Goal: Task Accomplishment & Management: Use online tool/utility

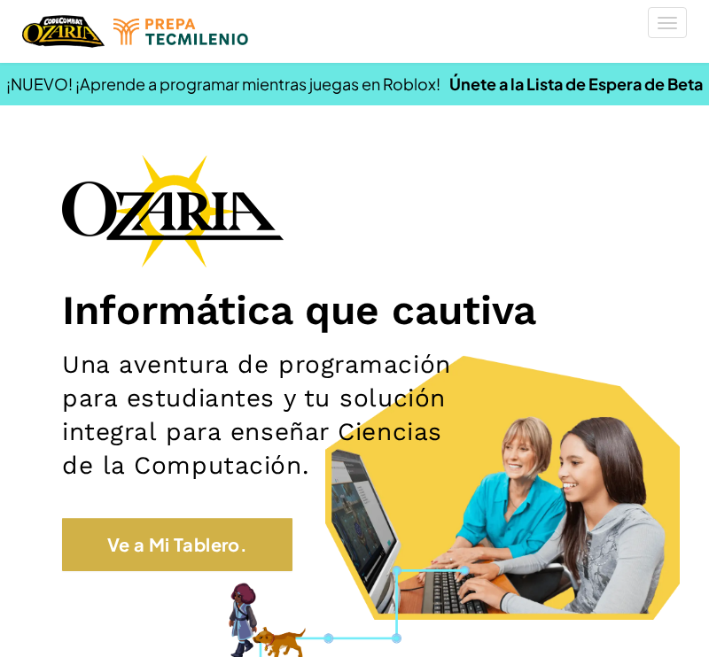
click at [169, 539] on link "Ve a Mi Tablero." at bounding box center [177, 544] width 230 height 53
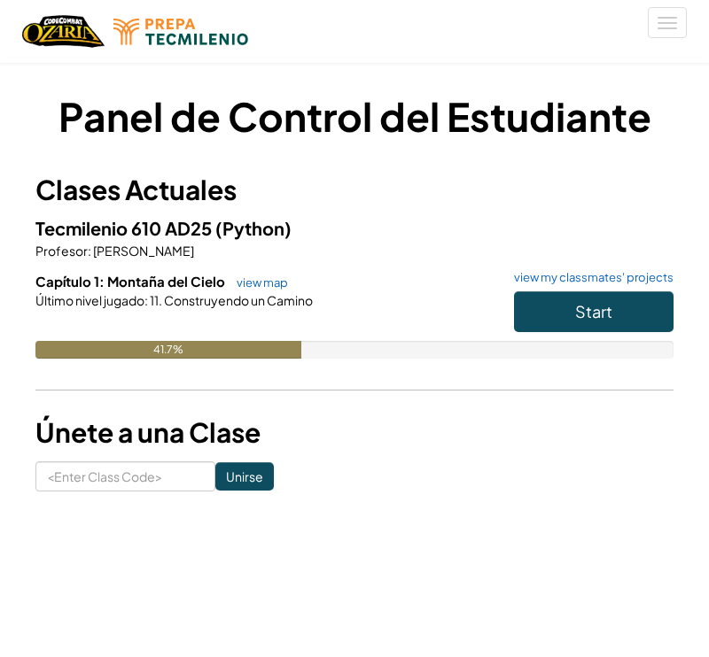
click at [585, 317] on span "Start" at bounding box center [593, 311] width 37 height 20
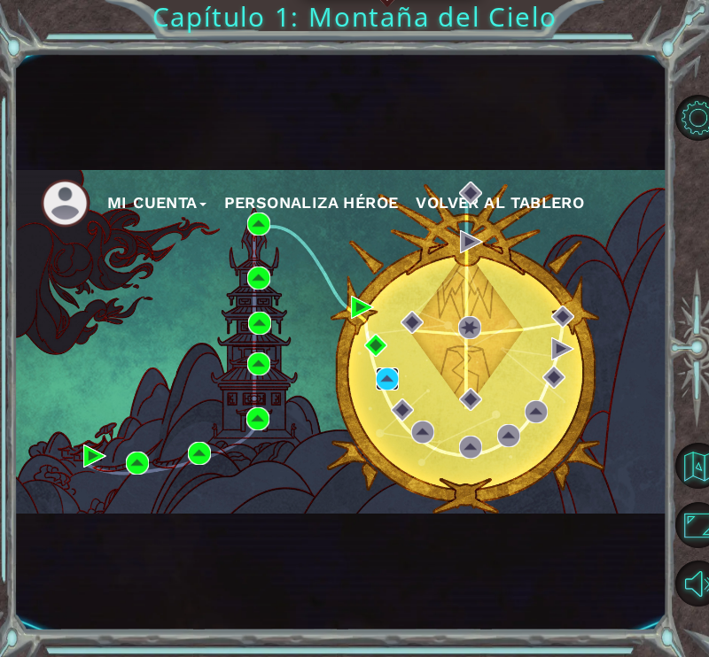
click at [388, 380] on img at bounding box center [387, 379] width 23 height 23
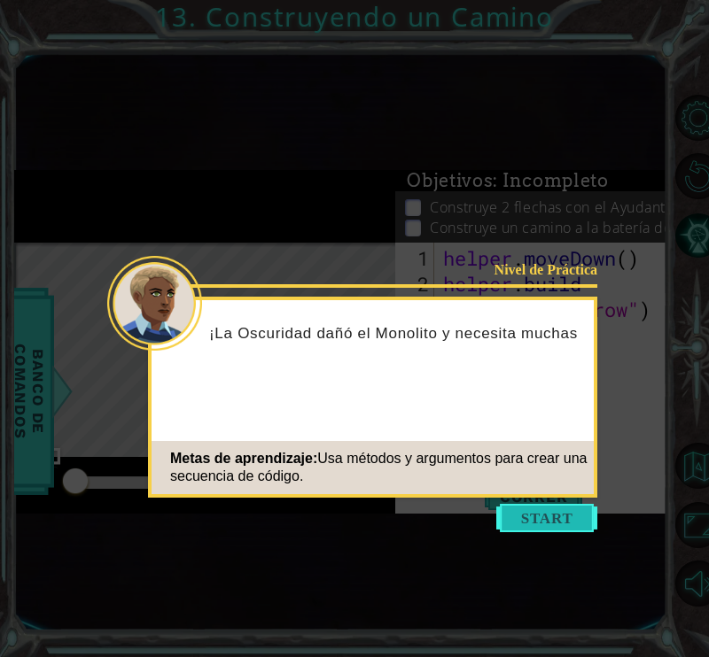
click at [525, 523] on button "Start" at bounding box center [546, 518] width 101 height 28
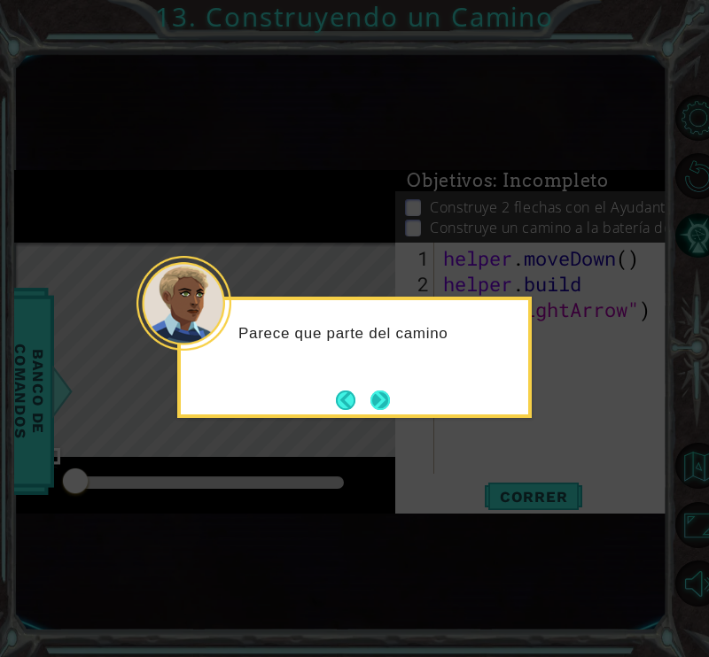
click at [370, 400] on button "Next" at bounding box center [380, 400] width 20 height 20
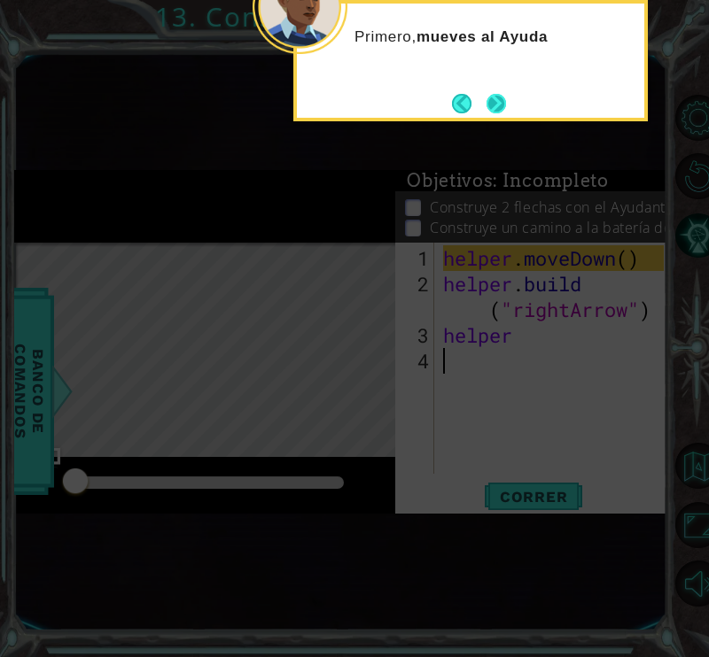
click at [508, 93] on button "Next" at bounding box center [496, 103] width 33 height 33
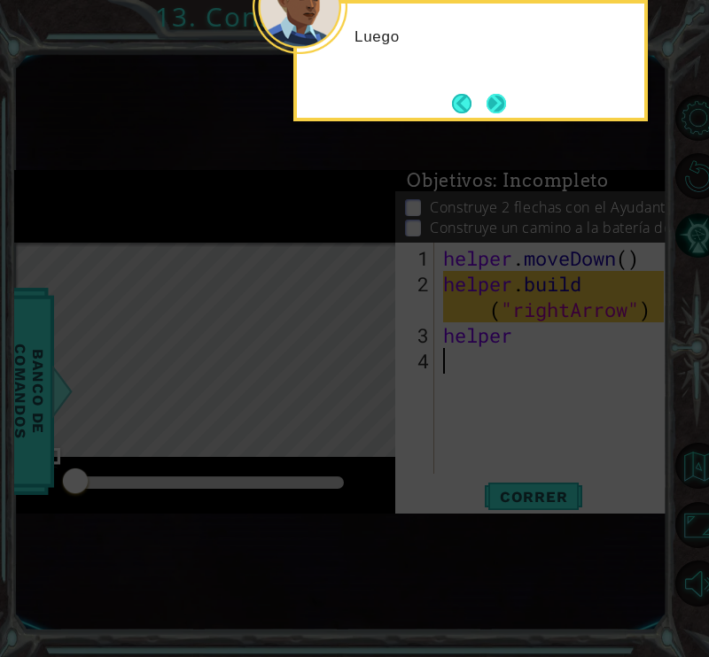
click at [507, 93] on button "Next" at bounding box center [495, 103] width 31 height 31
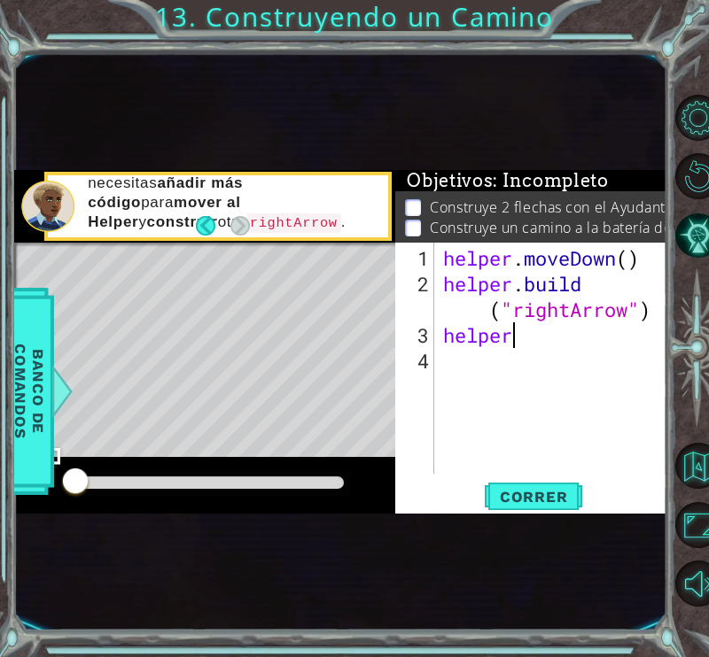
click at [532, 337] on div "helper . moveDown ( ) helper . build ( "rightArrow" ) helper" at bounding box center [555, 386] width 233 height 283
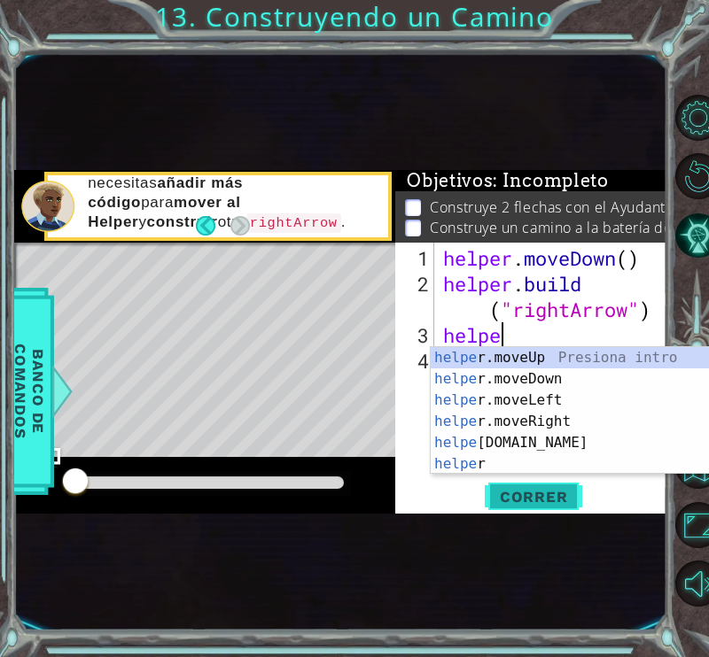
click at [524, 499] on span "Correr" at bounding box center [534, 497] width 104 height 18
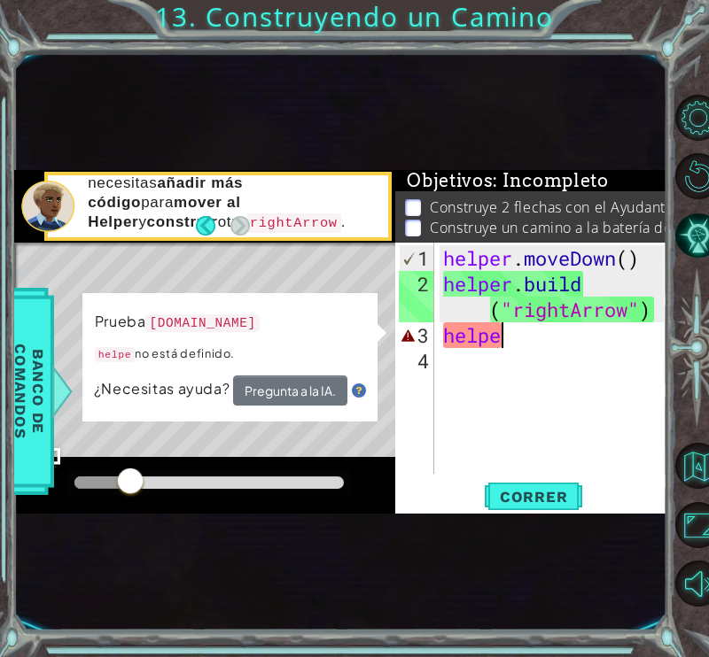
click at [517, 346] on div "helper . moveDown ( ) helper . build ( "rightArrow" ) helpe" at bounding box center [555, 386] width 233 height 283
click at [517, 335] on div "helper . moveDown ( ) helper . build ( "rightArrow" ) helpe" at bounding box center [555, 386] width 233 height 283
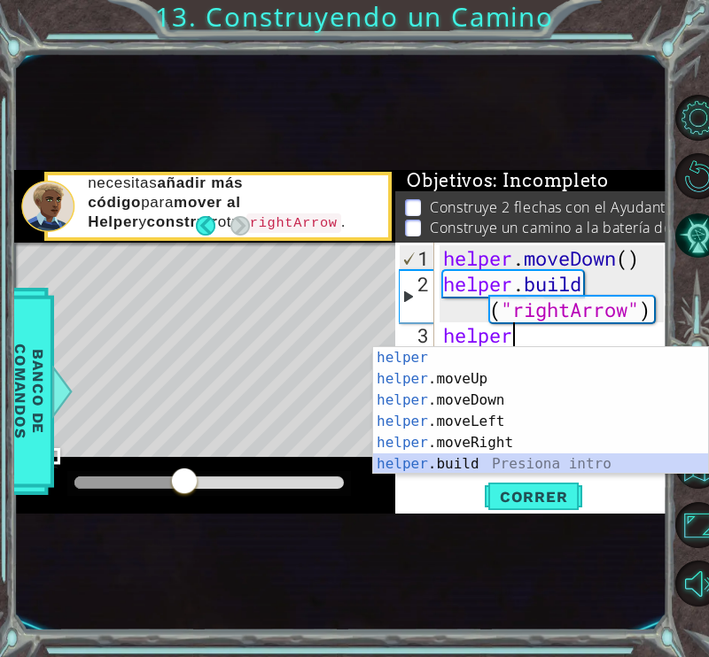
click at [524, 463] on div "helper Presiona intro helper .moveUp Presiona intro helper .moveDown Presiona i…" at bounding box center [540, 432] width 335 height 170
type textarea "[DOMAIN_NAME]("rightArrow")"
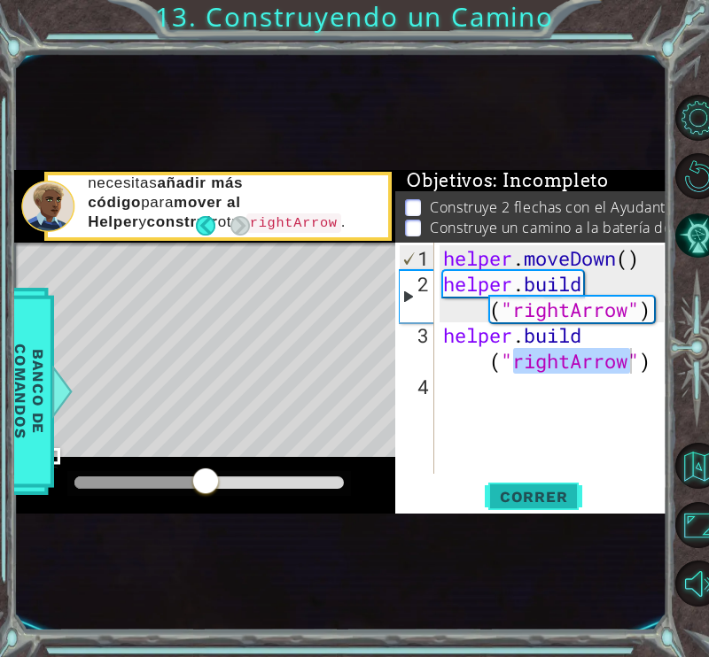
click at [560, 501] on span "Correr" at bounding box center [534, 497] width 104 height 18
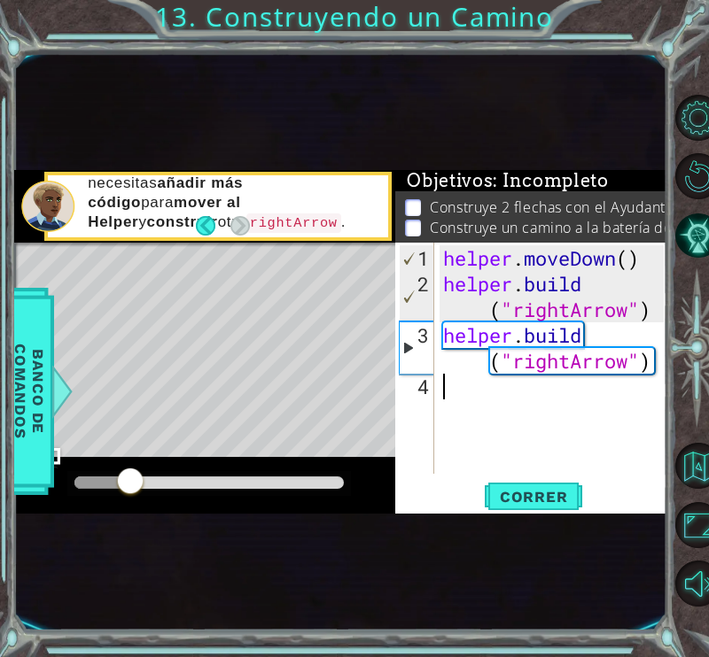
click at [530, 378] on div "helper . moveDown ( ) helper . build ( "rightArrow" ) helper . build ( "rightAr…" at bounding box center [555, 386] width 233 height 283
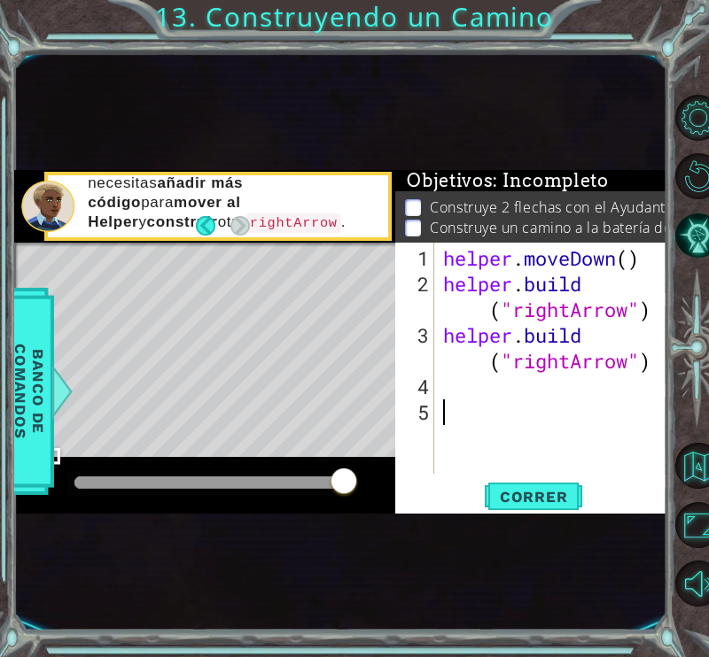
click at [480, 381] on div "helper . moveDown ( ) helper . build ( "rightArrow" ) helper . build ( "rightAr…" at bounding box center [555, 386] width 233 height 283
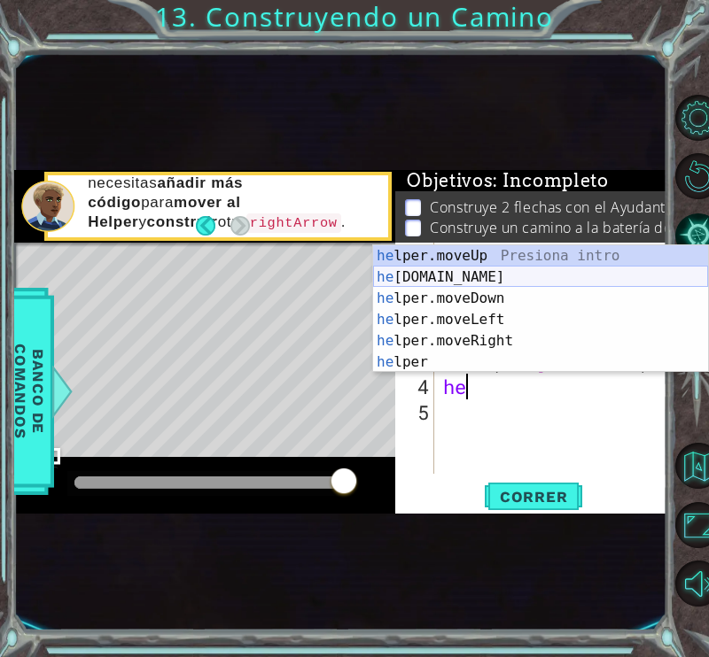
click at [521, 279] on div "he lper.moveUp Presiona intro he [DOMAIN_NAME] Presiona intro he lper.moveDown …" at bounding box center [540, 330] width 335 height 170
type textarea "[DOMAIN_NAME]("rightArrow")"
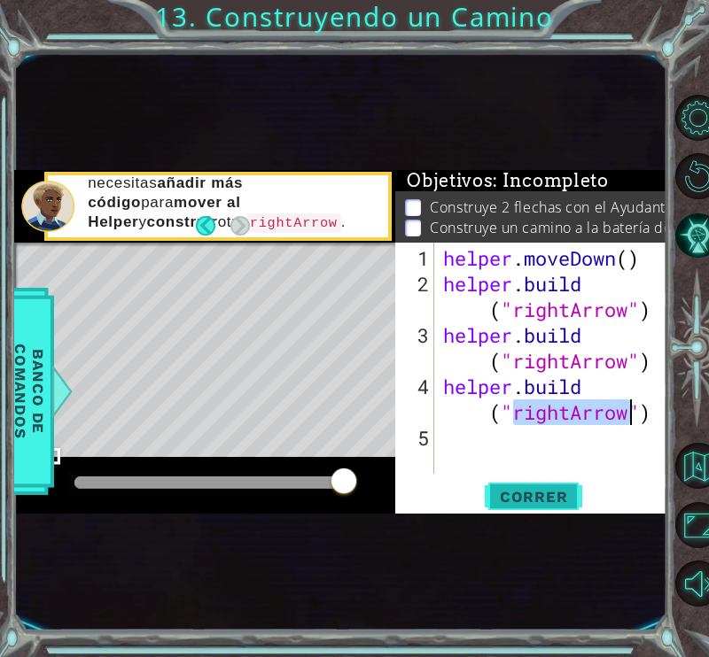
click at [532, 489] on span "Correr" at bounding box center [534, 497] width 104 height 18
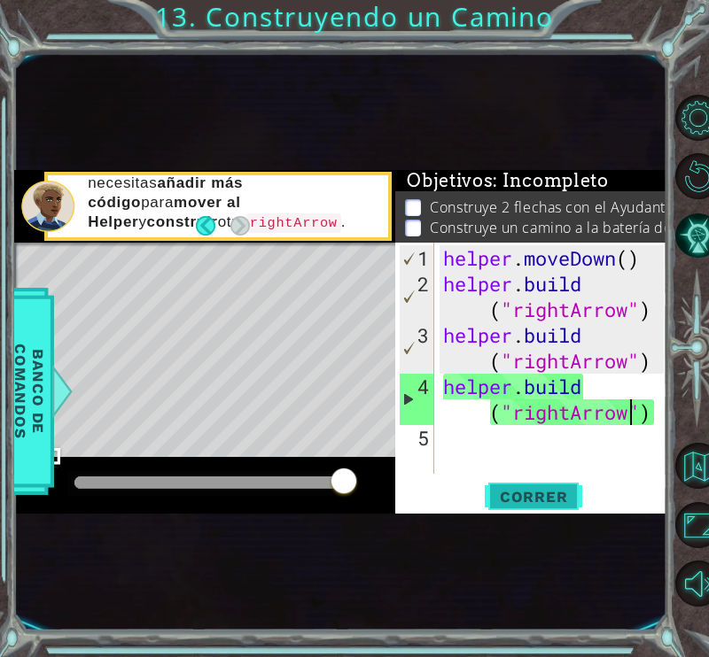
click at [527, 505] on span "Correr" at bounding box center [534, 497] width 104 height 18
click at [546, 535] on div "1 ההההההההההההההההההההההההההההההההההההההההההההההההההההההההההההההההההההההההההההה…" at bounding box center [340, 341] width 652 height 579
click at [626, 447] on div "helper . moveDown ( ) helper . build ( "rightArrow" ) helper . build ( "rightAr…" at bounding box center [555, 386] width 233 height 283
click at [658, 314] on div "helper . moveDown ( ) helper . build ( "rightArrow" ) helper . build ( "rightAr…" at bounding box center [555, 386] width 233 height 283
type textarea "[DOMAIN_NAME]("rightArrow")"
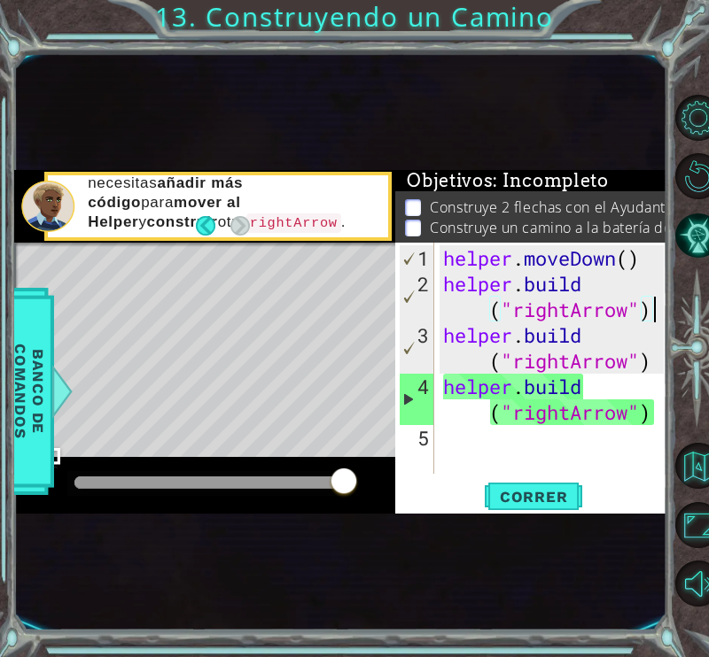
click at [654, 367] on div "helper . moveDown ( ) helper . build ( "rightArrow" ) helper . build ( "rightAr…" at bounding box center [555, 386] width 233 height 283
click at [653, 310] on div "helper . moveDown ( ) helper . build ( "rightArrow" ) helper . build ( "rightAr…" at bounding box center [555, 386] width 233 height 283
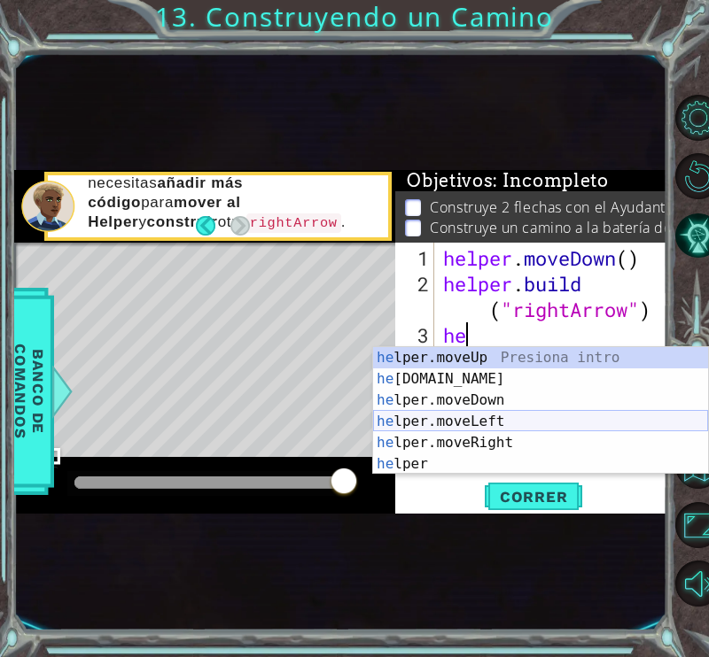
click at [531, 438] on div "he lper.moveUp Presiona intro he [DOMAIN_NAME] Presiona intro he lper.moveDown …" at bounding box center [540, 432] width 335 height 170
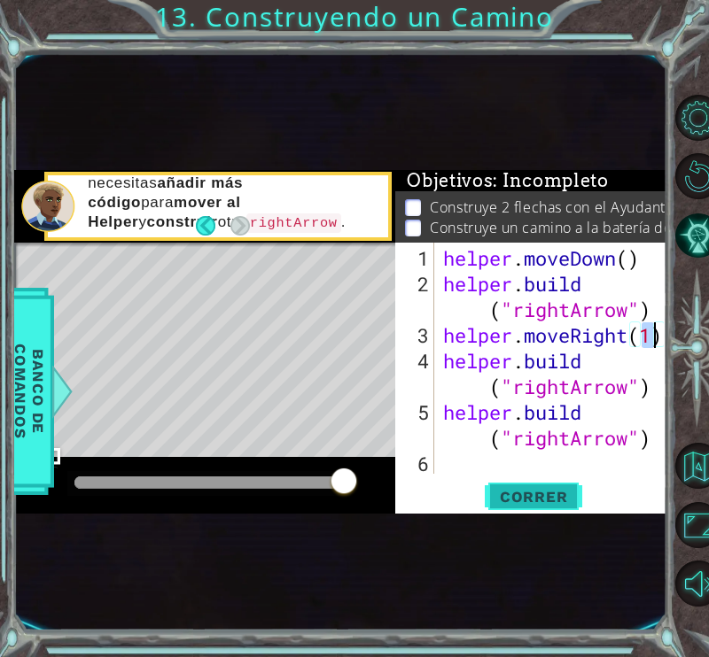
click at [558, 483] on button "Correr" at bounding box center [533, 496] width 106 height 27
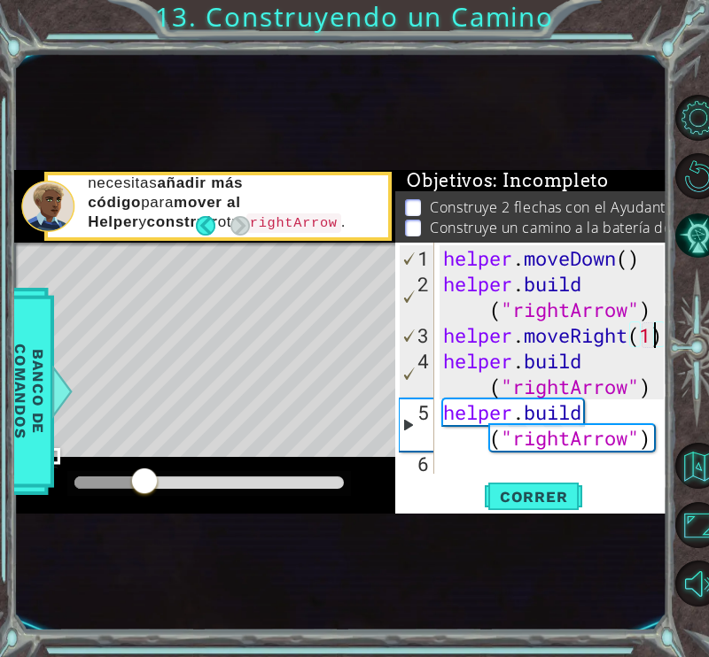
click at [660, 387] on div "helper . moveDown ( ) helper . build ( "rightArrow" ) helper . moveRight ( 1 ) …" at bounding box center [555, 386] width 233 height 283
type textarea "[DOMAIN_NAME]("rightArrow")"
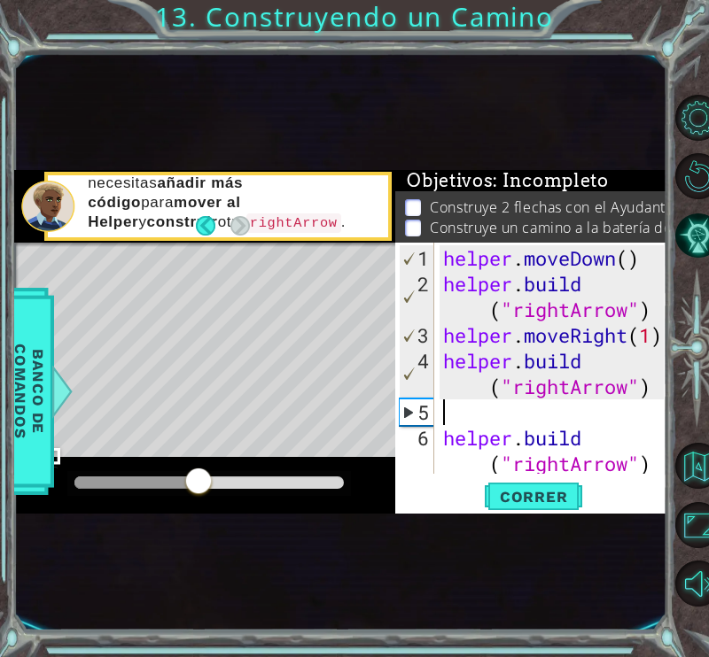
click at [651, 331] on div at bounding box center [655, 371] width 18 height 257
type textarea "helper.moveRight(3)"
click at [618, 403] on div "helper . moveDown ( ) helper . build ( "rightArrow" ) helper . moveRight ( 3 ) …" at bounding box center [555, 386] width 233 height 283
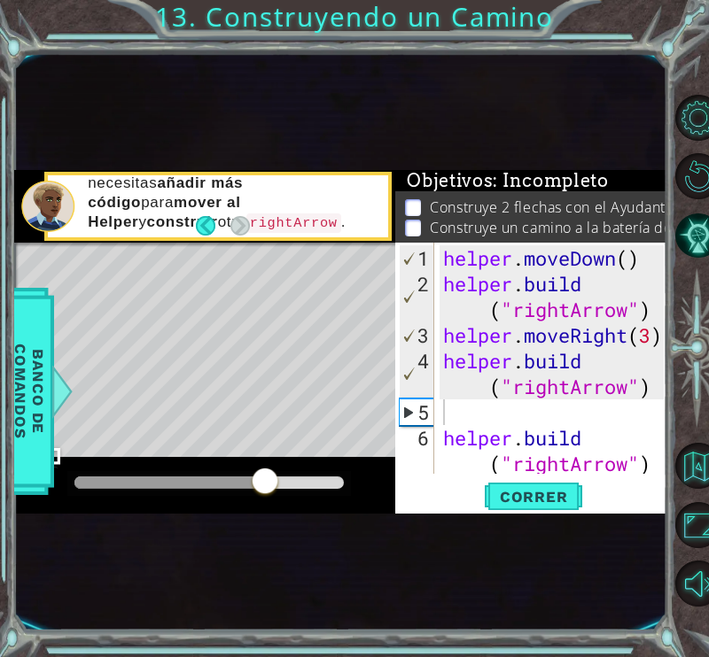
drag, startPoint x: 448, startPoint y: 436, endPoint x: 677, endPoint y: 497, distance: 236.6
click at [677, 497] on div "1 ההההההההההההההההההההההההההההההההההההההההההההההההההההההההההההההההההההההההההההה…" at bounding box center [354, 328] width 709 height 657
click at [595, 413] on div "helper . moveDown ( ) helper . build ( "rightArrow" ) helper . moveRight ( 3 ) …" at bounding box center [555, 386] width 233 height 283
click at [447, 439] on div "helper . moveDown ( ) helper . build ( "rightArrow" ) helper . moveRight ( 3 ) …" at bounding box center [555, 386] width 233 height 283
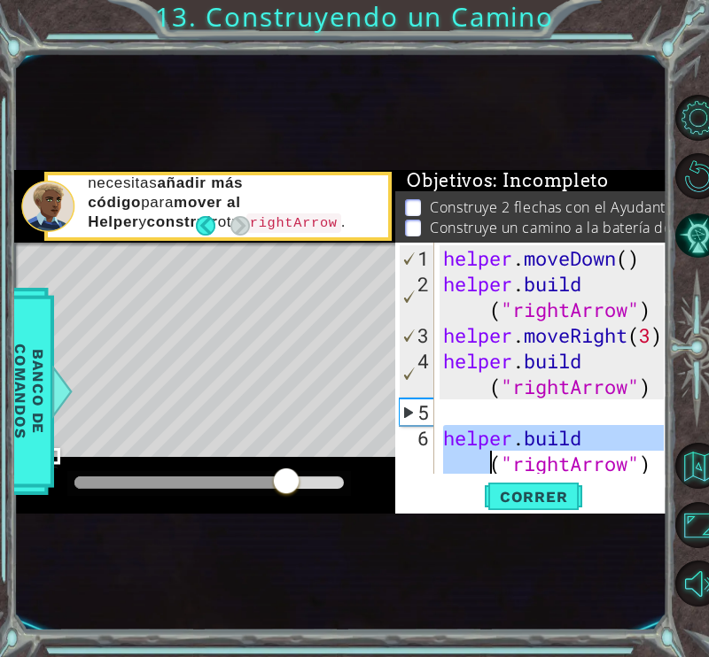
scroll to position [26, 0]
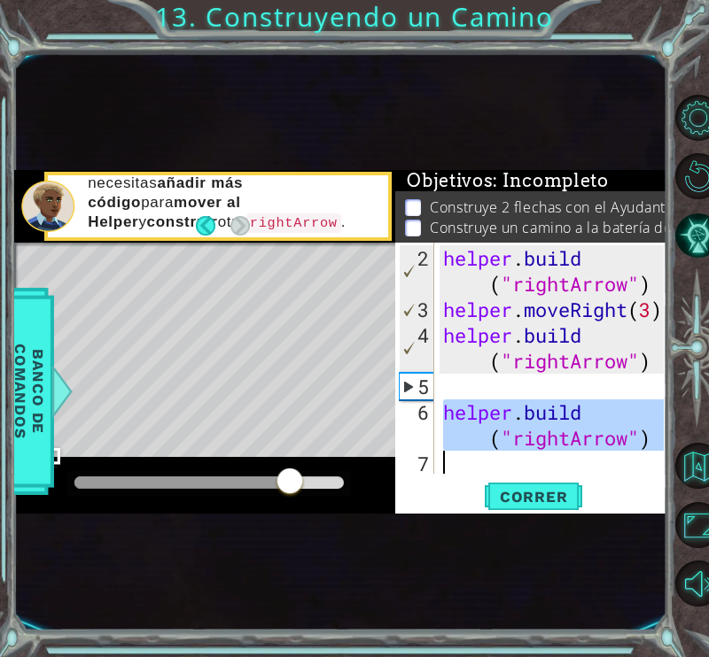
type textarea "[DOMAIN_NAME]("rightArrow")"
drag, startPoint x: 447, startPoint y: 439, endPoint x: 651, endPoint y: 508, distance: 215.7
click at [651, 508] on div "[DOMAIN_NAME]("rightArrow") 2 3 4 5 6 7 helper . build ( "rightArrow" ) helper …" at bounding box center [530, 378] width 271 height 271
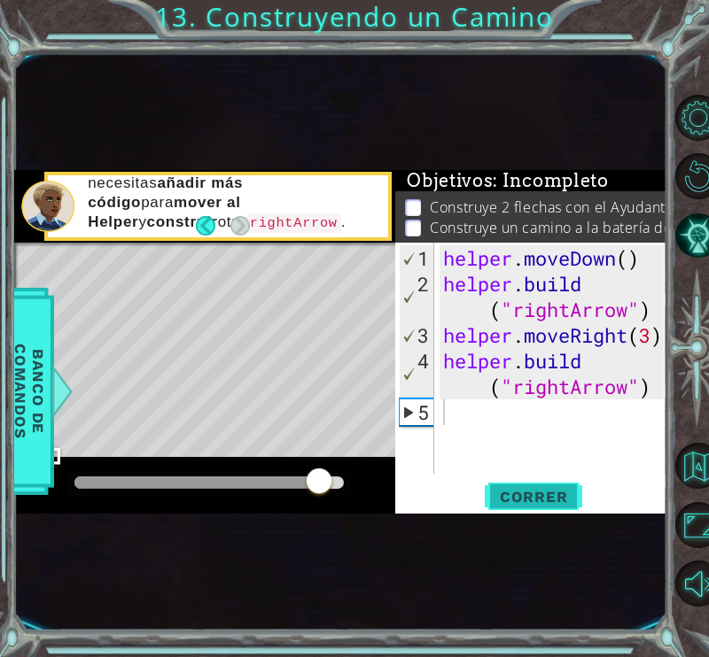
click at [556, 486] on button "Correr" at bounding box center [533, 496] width 106 height 27
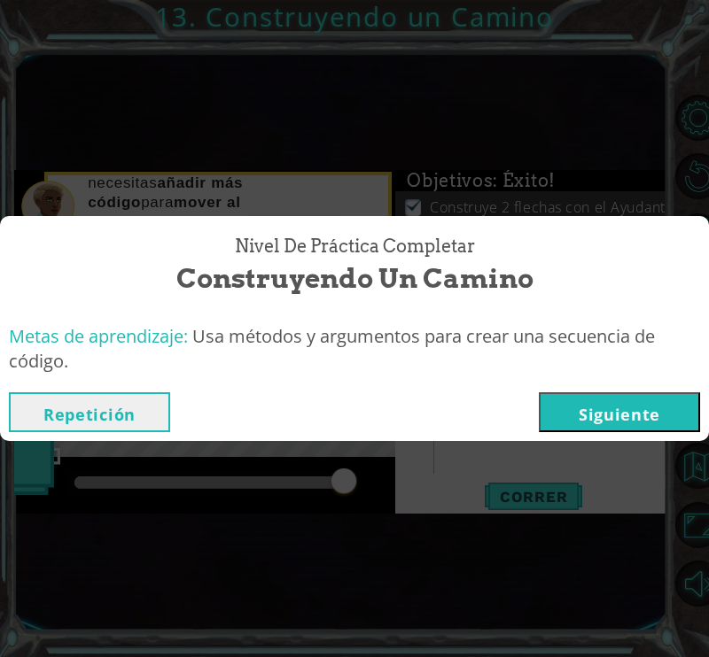
click at [615, 419] on button "Siguiente" at bounding box center [619, 413] width 161 height 40
